Goal: Task Accomplishment & Management: Use online tool/utility

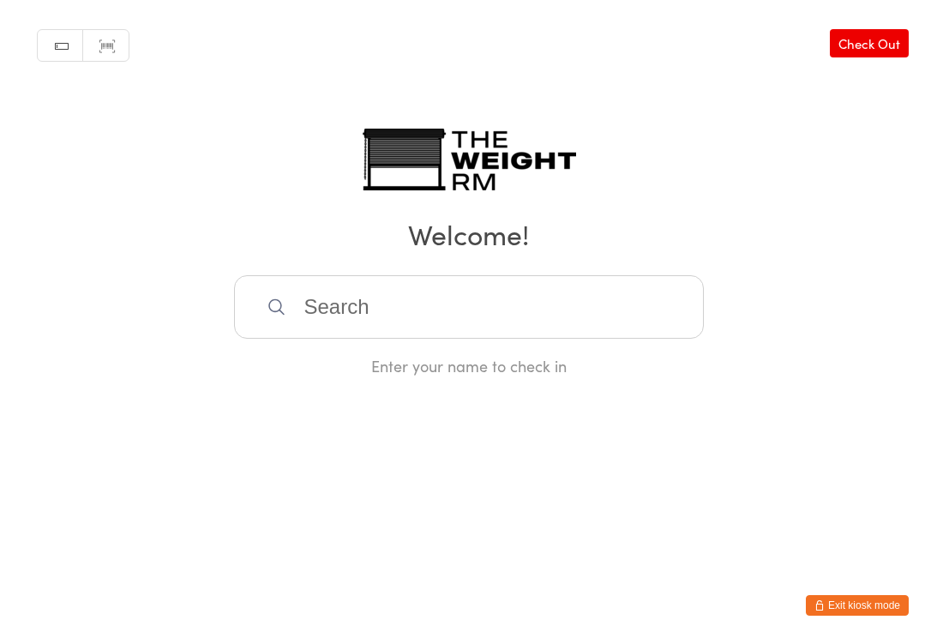
click at [316, 317] on input "search" at bounding box center [469, 306] width 470 height 63
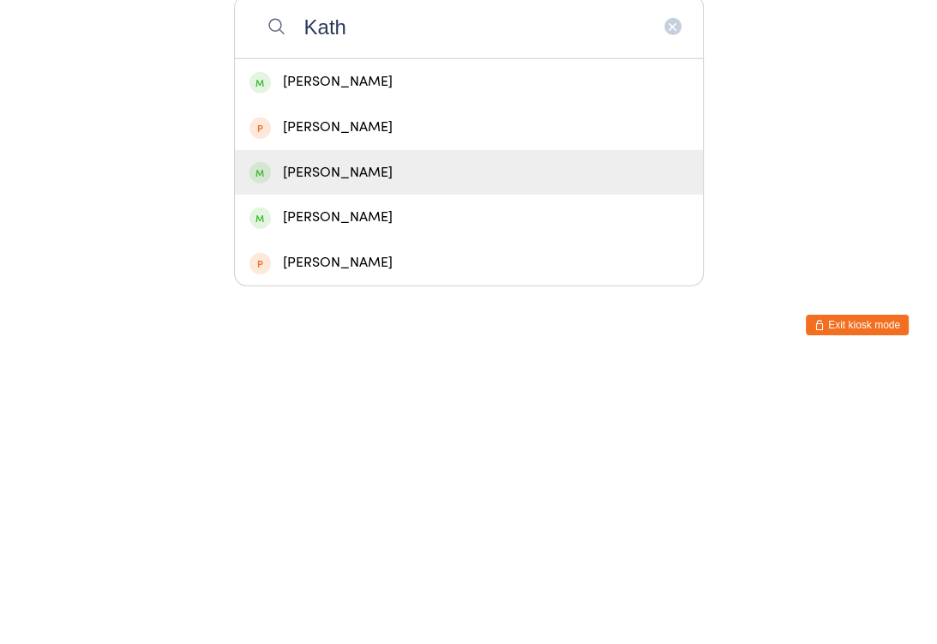
type input "Kath"
click at [332, 442] on div "[PERSON_NAME]" at bounding box center [469, 453] width 439 height 23
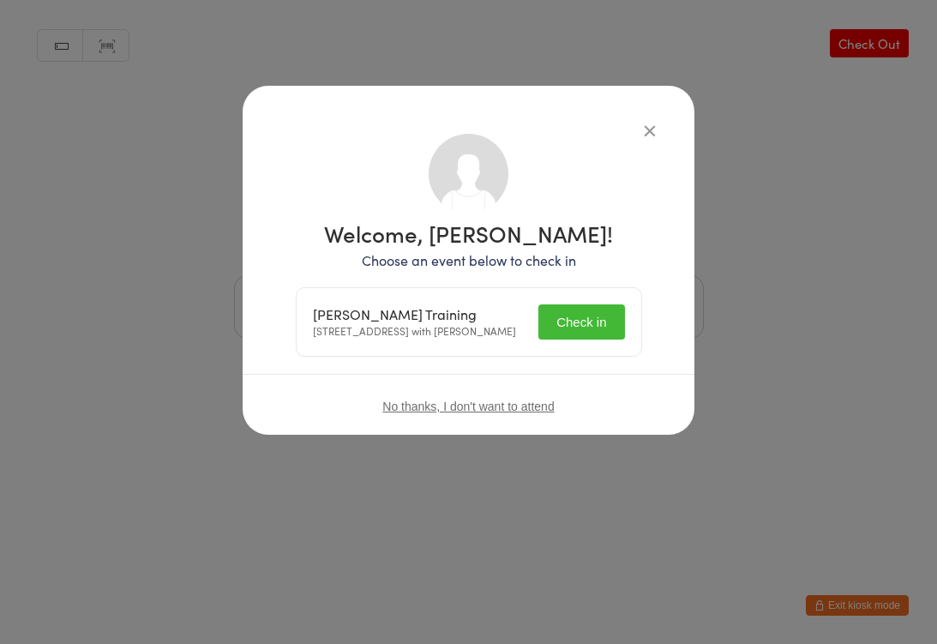
click at [566, 326] on button "Check in" at bounding box center [582, 321] width 86 height 35
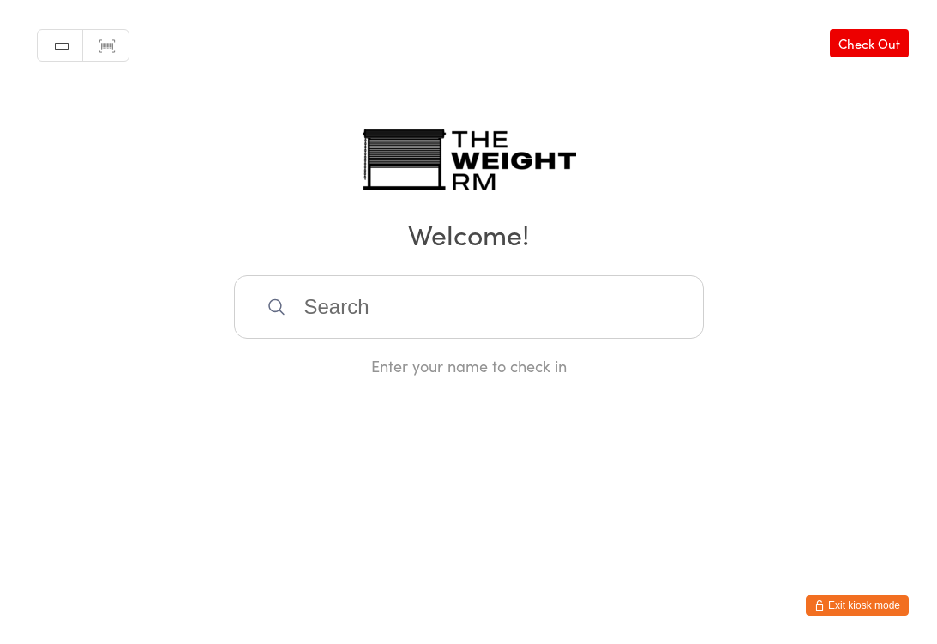
click at [860, 595] on button "Exit kiosk mode" at bounding box center [857, 605] width 103 height 21
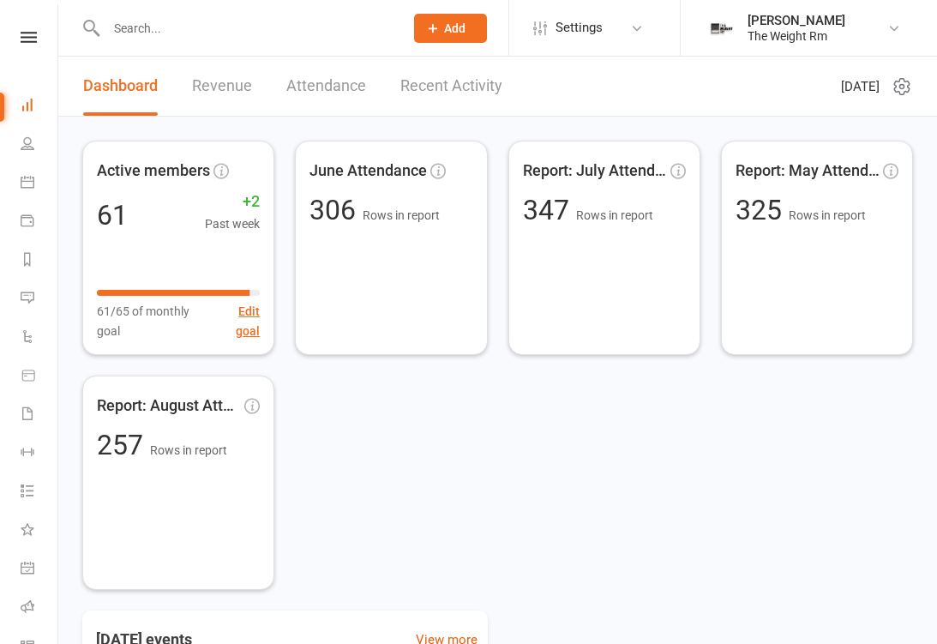
click at [24, 195] on link "Calendar" at bounding box center [40, 184] width 39 height 39
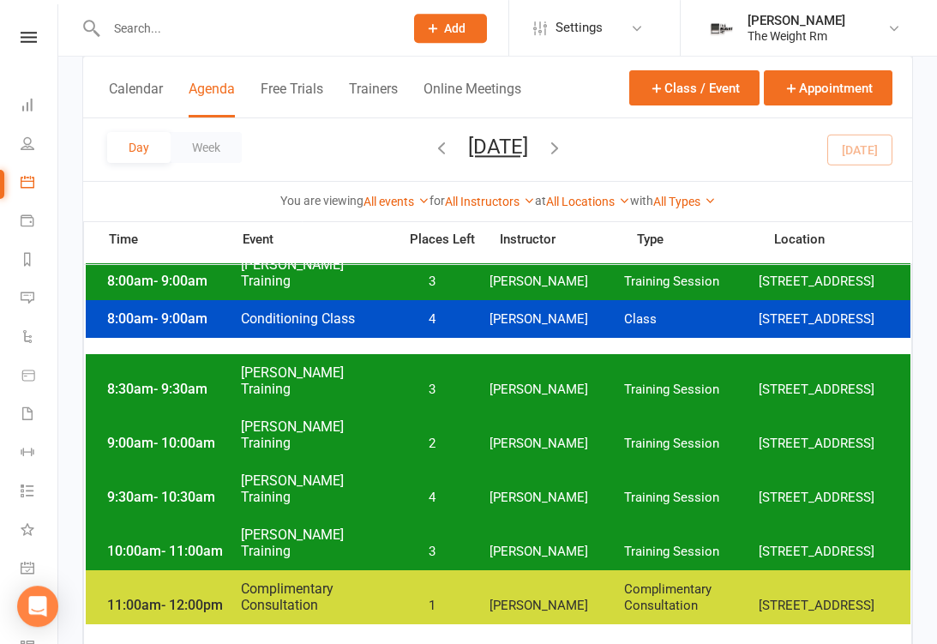
scroll to position [395, 0]
click at [579, 548] on span "Clayton Moore" at bounding box center [557, 552] width 135 height 16
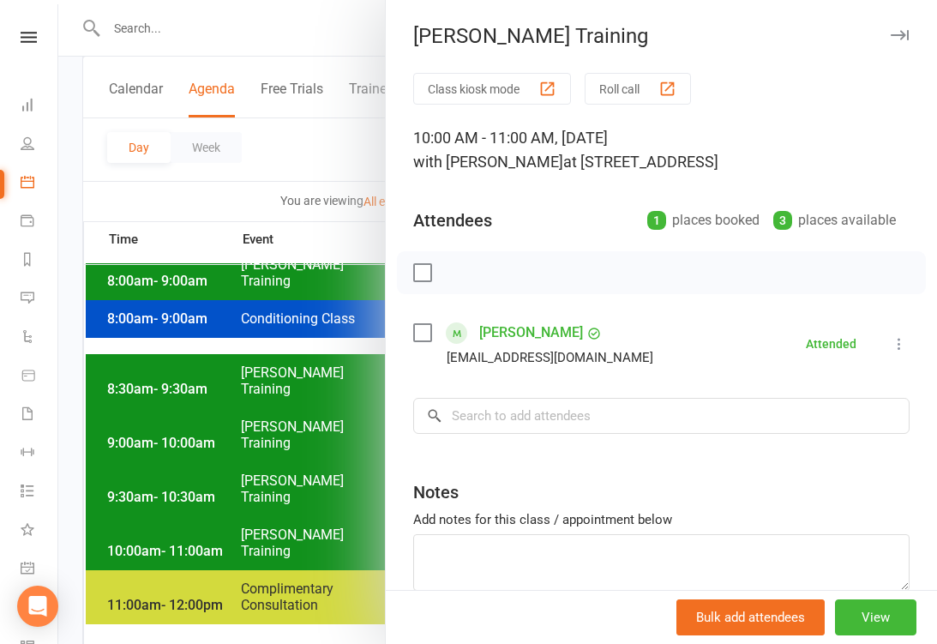
click at [892, 30] on icon "button" at bounding box center [900, 35] width 18 height 10
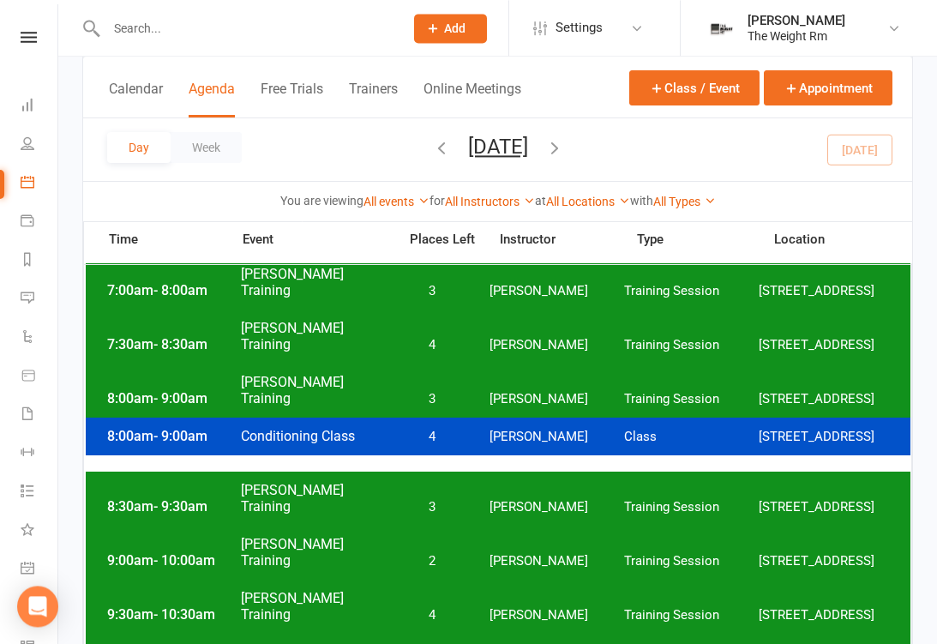
scroll to position [0, 0]
